Goal: Information Seeking & Learning: Check status

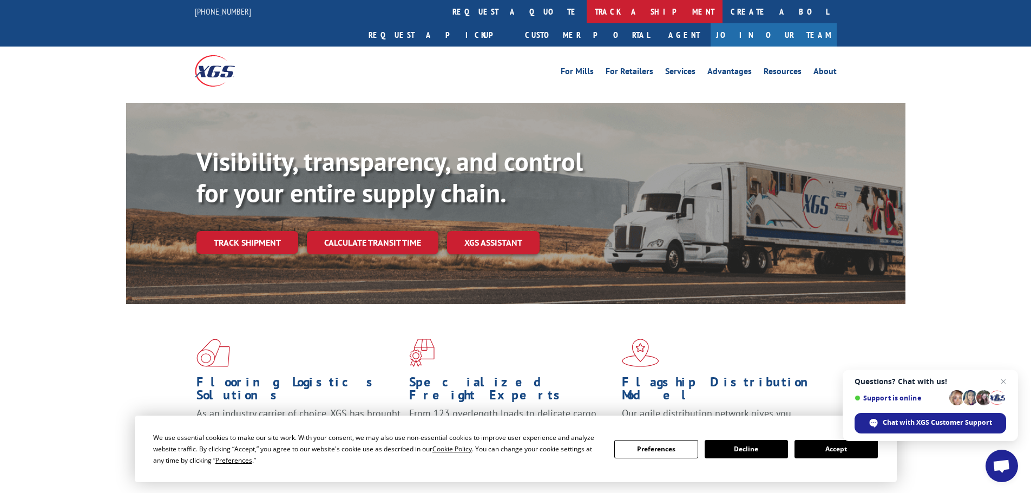
click at [586, 17] on link "track a shipment" at bounding box center [654, 11] width 136 height 23
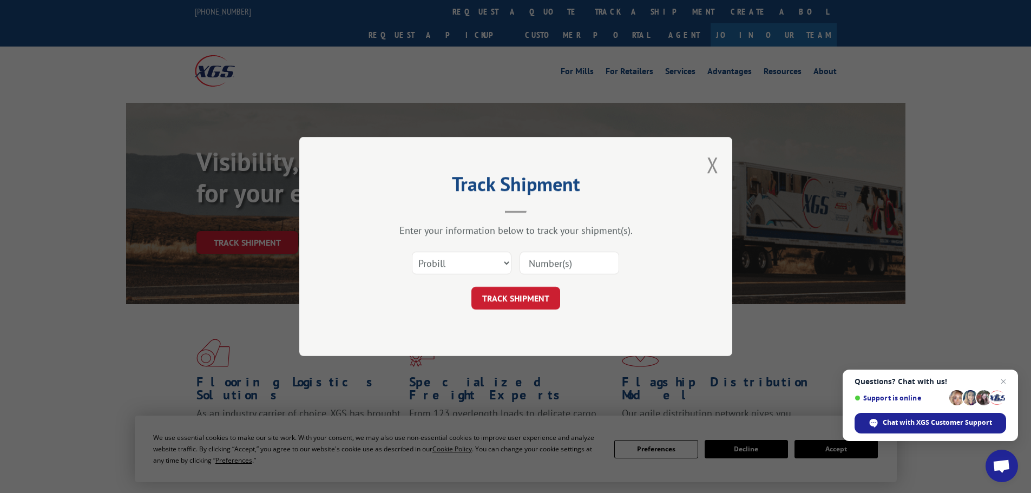
click at [576, 265] on input at bounding box center [569, 263] width 100 height 23
paste input "17401459"
type input "17401459"
click at [531, 307] on button "TRACK SHIPMENT" at bounding box center [515, 298] width 89 height 23
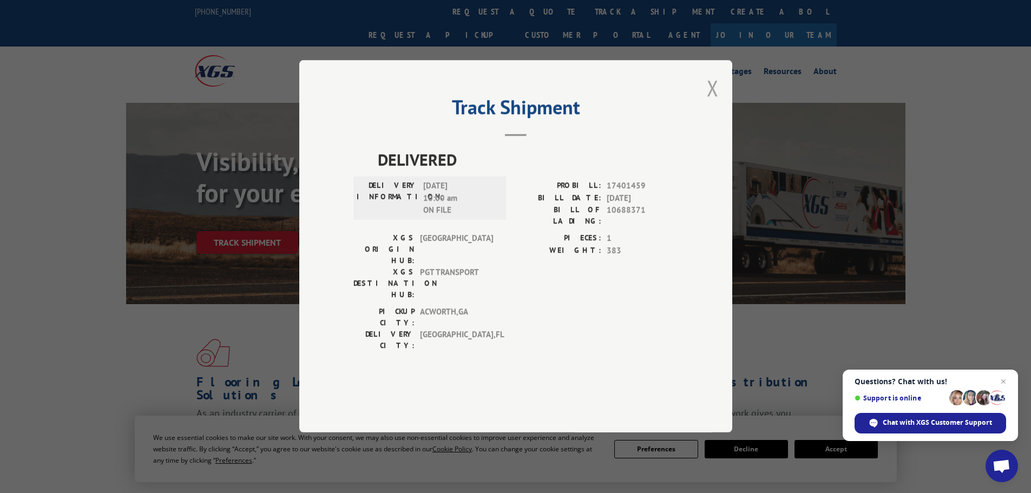
click at [711, 102] on button "Close modal" at bounding box center [712, 88] width 12 height 29
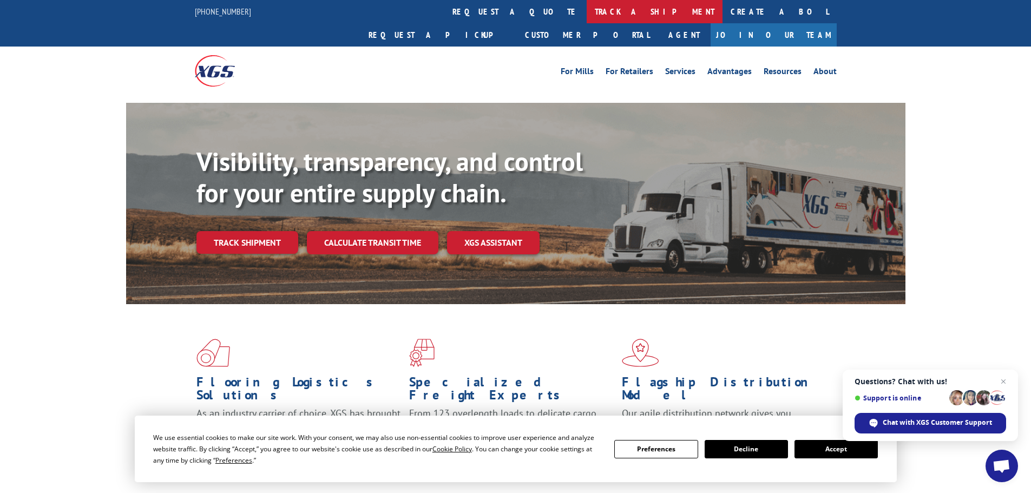
click at [586, 10] on link "track a shipment" at bounding box center [654, 11] width 136 height 23
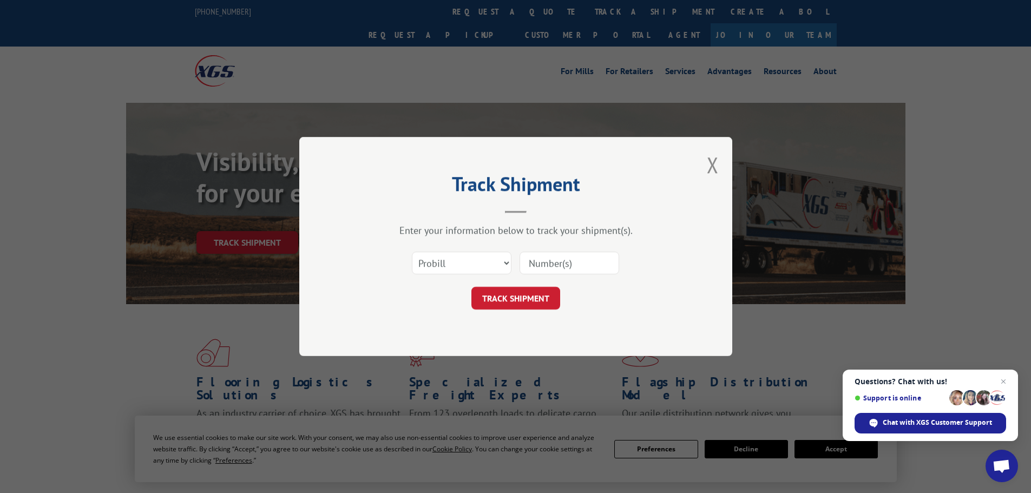
click at [545, 260] on input at bounding box center [569, 263] width 100 height 23
paste input "17401459"
type input "17401459"
click button "TRACK SHIPMENT" at bounding box center [515, 298] width 89 height 23
